Goal: Task Accomplishment & Management: Use online tool/utility

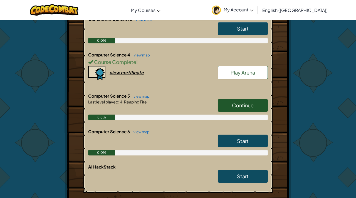
scroll to position [329, 0]
click at [232, 104] on span "Continue" at bounding box center [243, 105] width 22 height 6
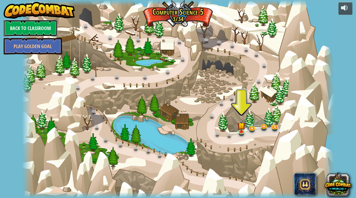
click at [44, 29] on link "Back to Classroom" at bounding box center [31, 28] width 54 height 17
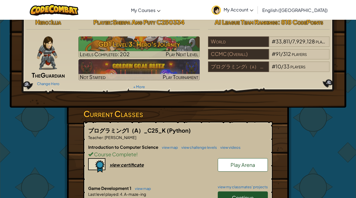
scroll to position [5, 0]
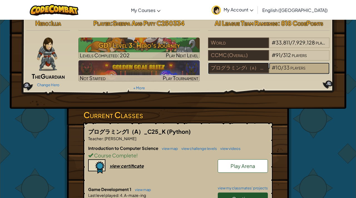
click at [274, 65] on span "#" at bounding box center [273, 67] width 4 height 6
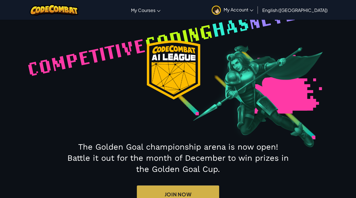
select select "6812d8c1fa9920826d17d488"
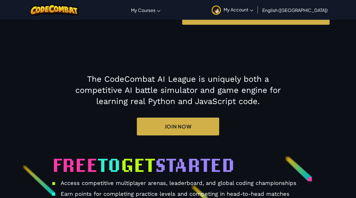
scroll to position [585, 0]
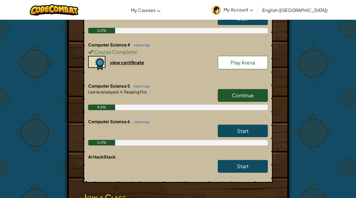
scroll to position [338, 0]
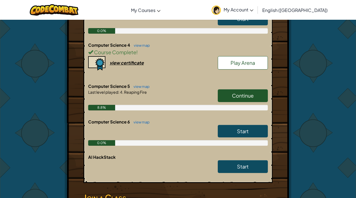
click at [233, 95] on span "Continue" at bounding box center [243, 95] width 22 height 6
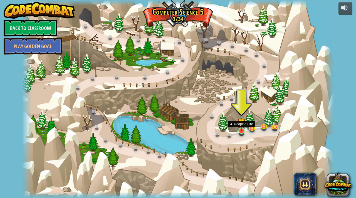
click at [241, 125] on img at bounding box center [241, 122] width 8 height 18
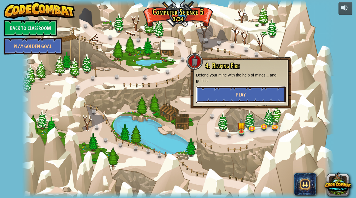
click at [227, 94] on button "Play" at bounding box center [240, 94] width 89 height 17
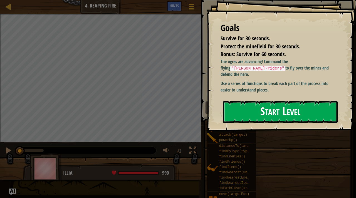
click at [244, 114] on button "Start Level" at bounding box center [280, 112] width 114 height 22
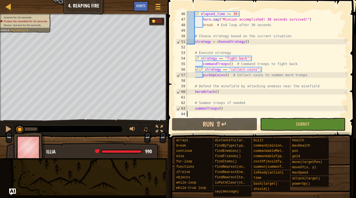
scroll to position [261, 0]
click at [225, 72] on div "if elapsed_time >= 30 : hero . say ( "Mission accomplished! 30 seconds survived…" at bounding box center [267, 69] width 162 height 117
type textarea "summonTroops()"
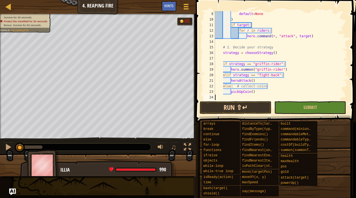
scroll to position [44, 0]
click at [231, 106] on button "Run ⇧↵" at bounding box center [235, 107] width 72 height 13
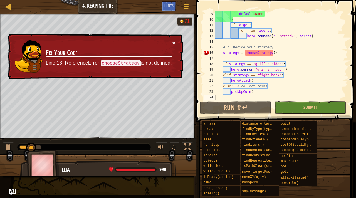
click at [173, 41] on button "×" at bounding box center [173, 43] width 3 height 6
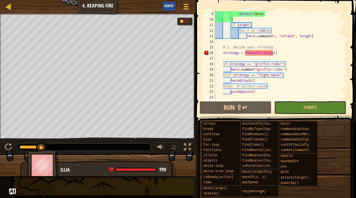
click at [173, 6] on span "Hints" at bounding box center [168, 5] width 9 height 5
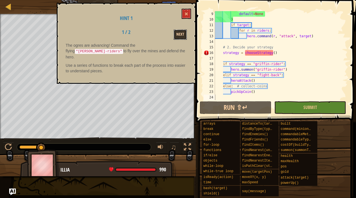
click at [181, 36] on button "Next" at bounding box center [179, 34] width 13 height 10
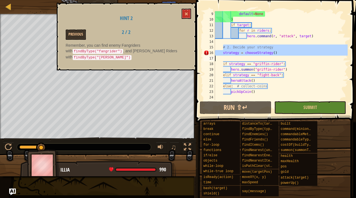
drag, startPoint x: 222, startPoint y: 45, endPoint x: 264, endPoint y: 61, distance: 45.2
click at [264, 61] on div "default = None ) if target : for r in riders : hero . command ( r , "attack" , …" at bounding box center [281, 61] width 134 height 100
click at [278, 53] on div "default = None ) if target : for r in riders : hero . command ( r , "attack" , …" at bounding box center [281, 61] width 134 height 100
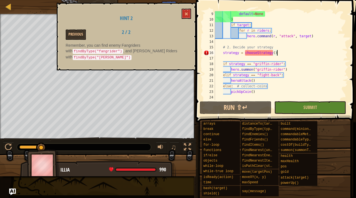
type textarea "pickUpCoin()"
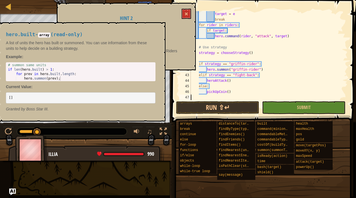
scroll to position [156, 0]
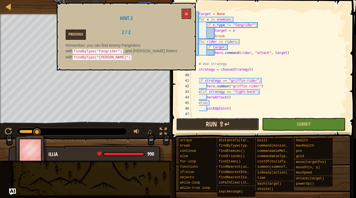
click at [224, 124] on button "Run ⇧↵" at bounding box center [217, 124] width 83 height 13
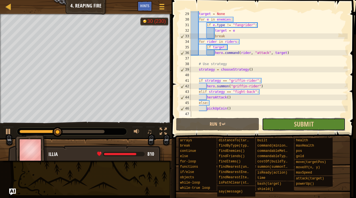
click at [272, 124] on button "Submit" at bounding box center [303, 124] width 83 height 13
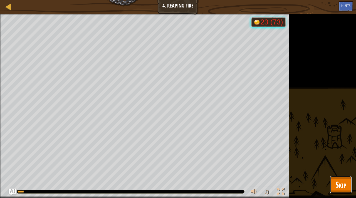
click at [334, 177] on button "Skip" at bounding box center [341, 185] width 22 height 18
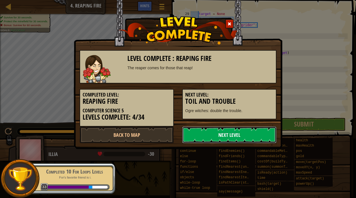
click at [232, 133] on link "Next Level" at bounding box center [229, 134] width 94 height 17
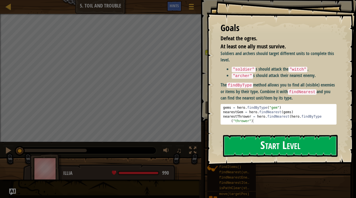
click at [258, 143] on button "Start Level" at bounding box center [280, 146] width 114 height 22
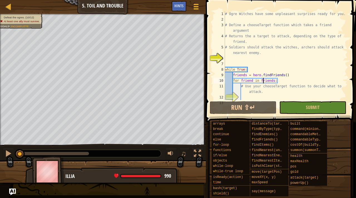
click at [263, 80] on div "# Ogre Witches have some unpleasant surprises ready for you. # Define a chooseT…" at bounding box center [286, 61] width 124 height 100
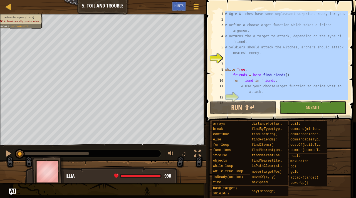
click at [258, 79] on div "# Ogre Witches have some unpleasant surprises ready for you. # Define a chooseT…" at bounding box center [286, 55] width 124 height 89
type textarea "for friend in friends:"
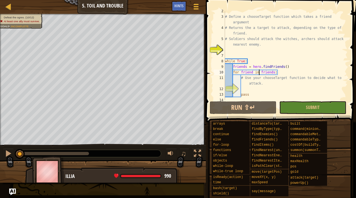
scroll to position [11, 0]
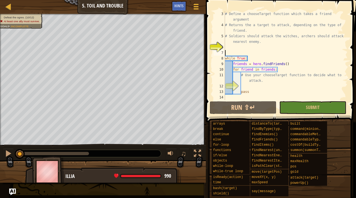
click at [245, 53] on div "# Define a chooseTarget function which takes a friend argument # Returns the a …" at bounding box center [286, 64] width 124 height 106
type textarea "pass"
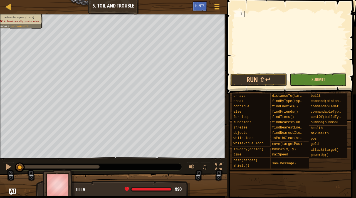
scroll to position [33, 0]
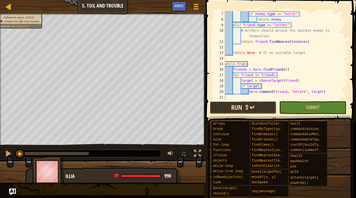
click at [241, 105] on button "Run ⇧↵" at bounding box center [242, 107] width 67 height 13
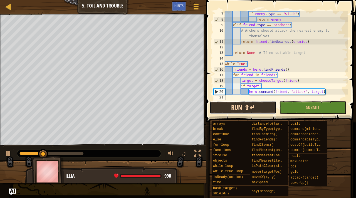
click at [241, 105] on button "Run ⇧↵" at bounding box center [242, 107] width 67 height 13
click at [243, 106] on button "Run ⇧↵" at bounding box center [242, 107] width 67 height 13
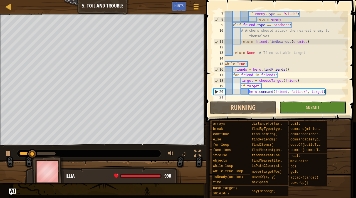
click at [289, 104] on button "Submit" at bounding box center [312, 107] width 67 height 13
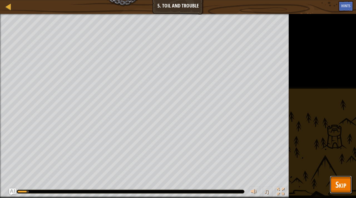
click at [346, 188] on button "Skip" at bounding box center [341, 185] width 22 height 18
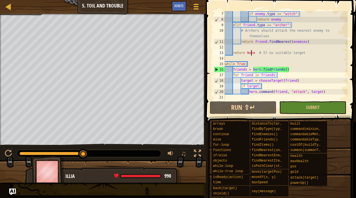
click at [250, 53] on div "if enemy . type == "witch" : return enemy elif friend . type == "[PERSON_NAME]"…" at bounding box center [286, 61] width 124 height 100
type textarea "hero.command(friend, "attack", target)"
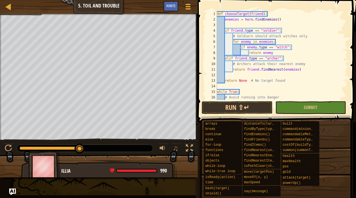
scroll to position [50, 0]
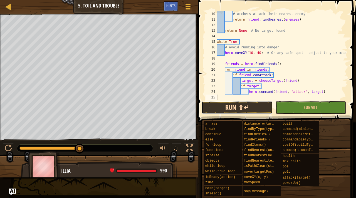
click at [233, 108] on button "Run ⇧↵" at bounding box center [236, 107] width 71 height 13
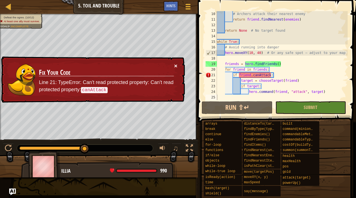
click at [174, 67] on button "×" at bounding box center [175, 66] width 3 height 6
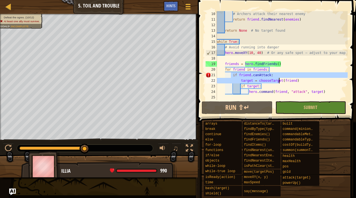
drag, startPoint x: 231, startPoint y: 75, endPoint x: 278, endPoint y: 77, distance: 47.0
click at [278, 77] on div "# Archers attack their nearest enemy return friend . findNearest ( enemies ) re…" at bounding box center [282, 61] width 132 height 100
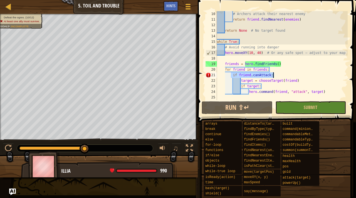
click at [282, 71] on div "# Archers attack their nearest enemy return friend . findNearest ( enemies ) re…" at bounding box center [282, 61] width 132 height 100
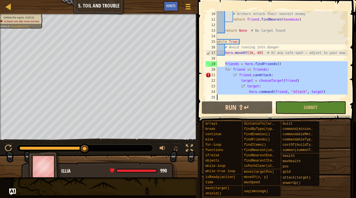
drag, startPoint x: 224, startPoint y: 63, endPoint x: 273, endPoint y: 95, distance: 58.8
click at [273, 95] on div "# Archers attack their nearest enemy return friend . findNearest ( enemies ) re…" at bounding box center [282, 61] width 132 height 100
type textarea "hero.command(friend, "attack", target)"
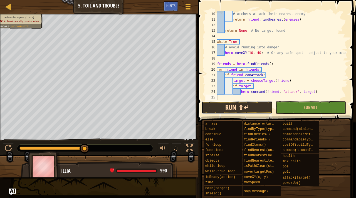
click at [214, 110] on button "Run ⇧↵" at bounding box center [236, 107] width 71 height 13
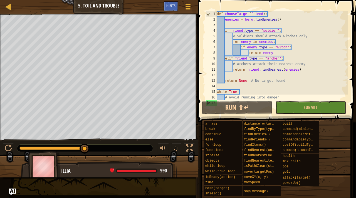
scroll to position [0, 0]
type textarea "hero.command(friend, "attack", target)"
